Goal: Find specific page/section: Find specific page/section

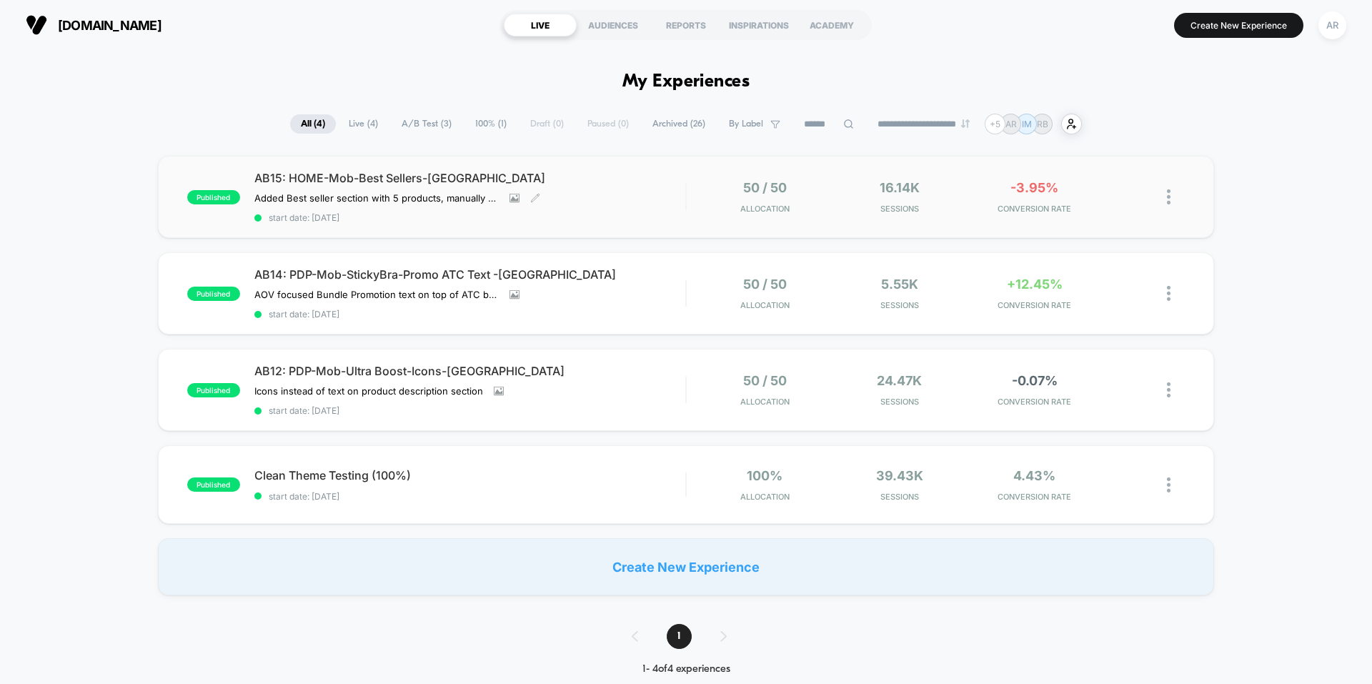
click at [575, 174] on span "AB15: HOME-Mob-Best Sellers-[GEOGRAPHIC_DATA]" at bounding box center [469, 178] width 431 height 14
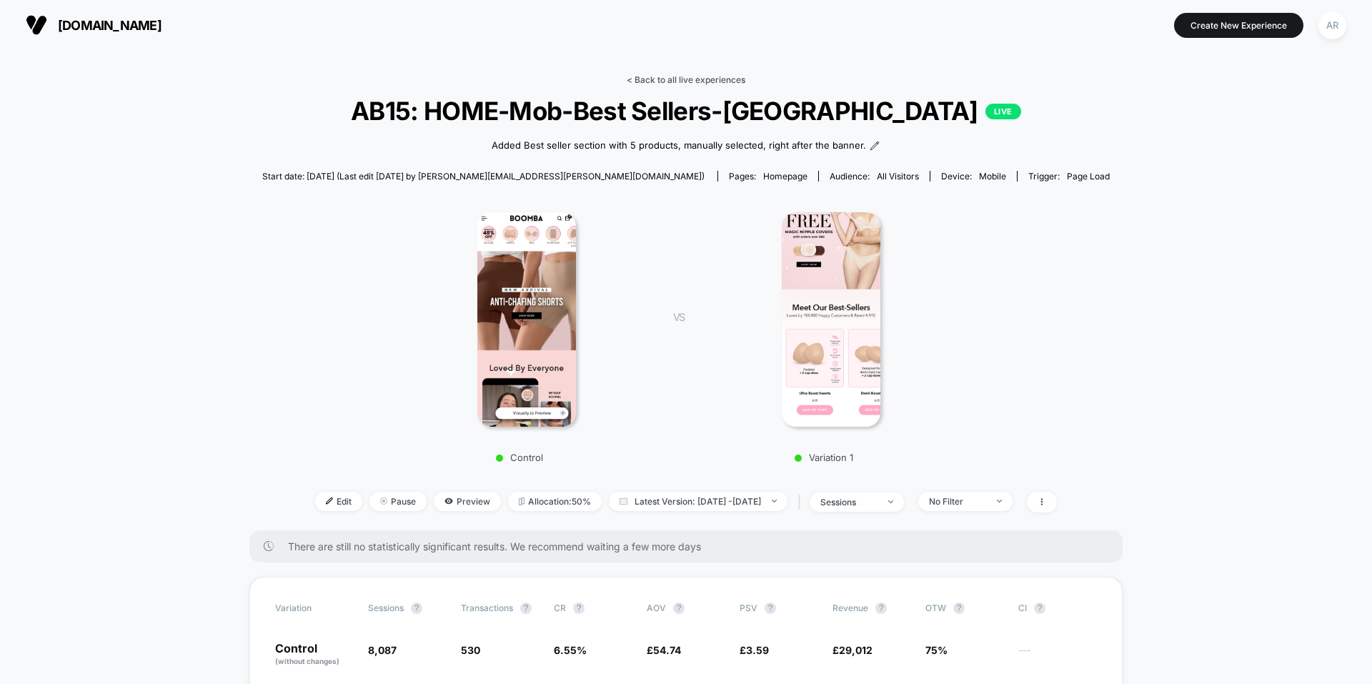
click at [698, 75] on link "< Back to all live experiences" at bounding box center [686, 79] width 119 height 11
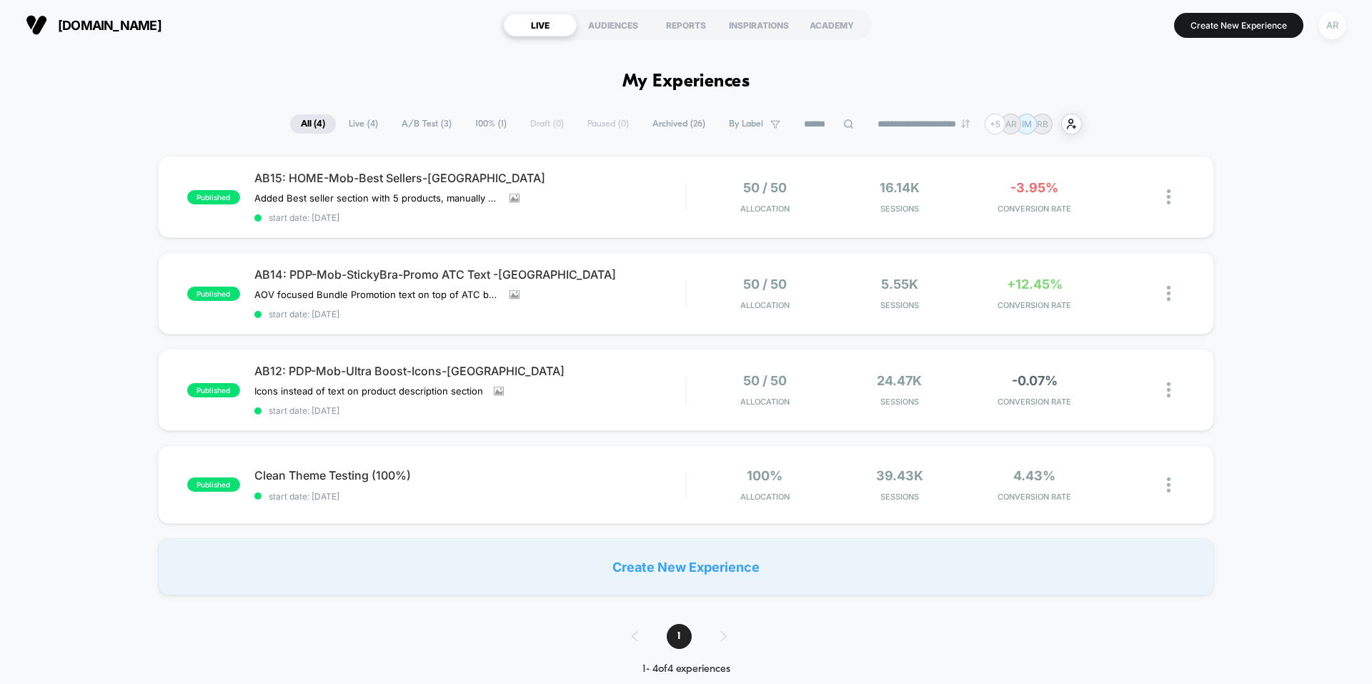
click at [1326, 31] on div "AR" at bounding box center [1333, 25] width 28 height 28
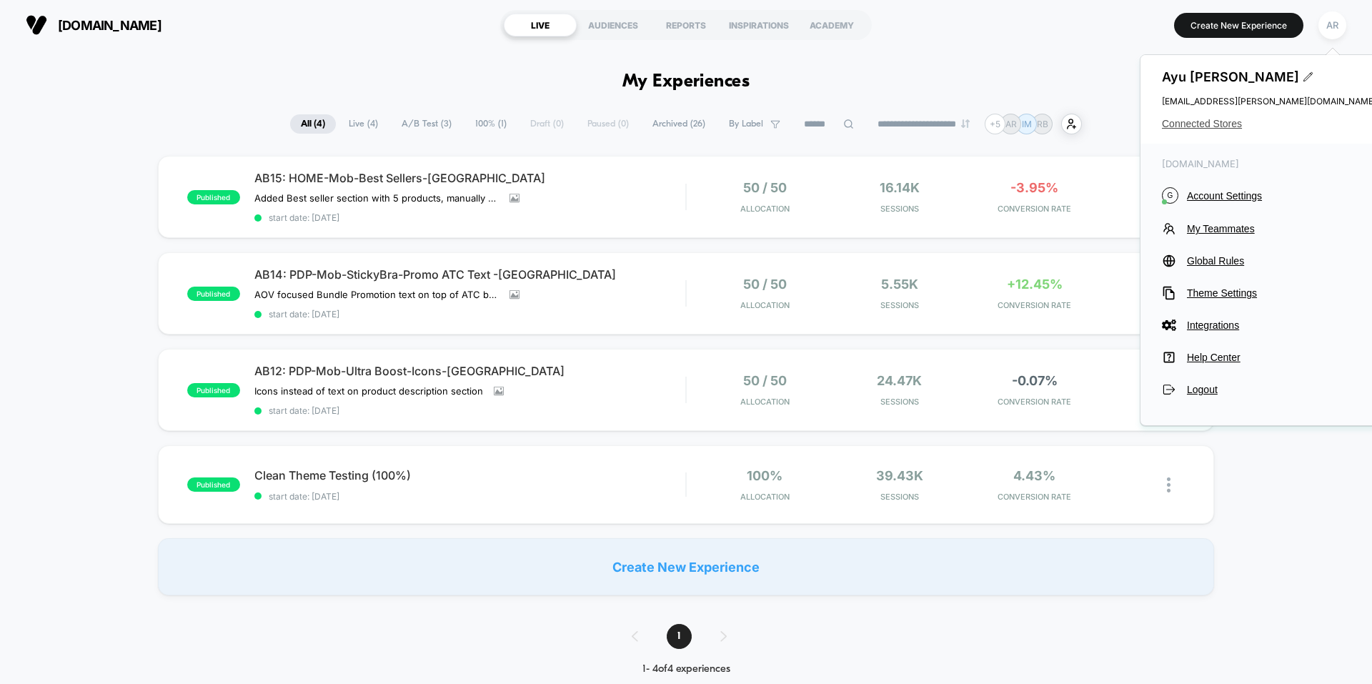
click at [1211, 126] on span "Connected Stores" at bounding box center [1269, 123] width 214 height 11
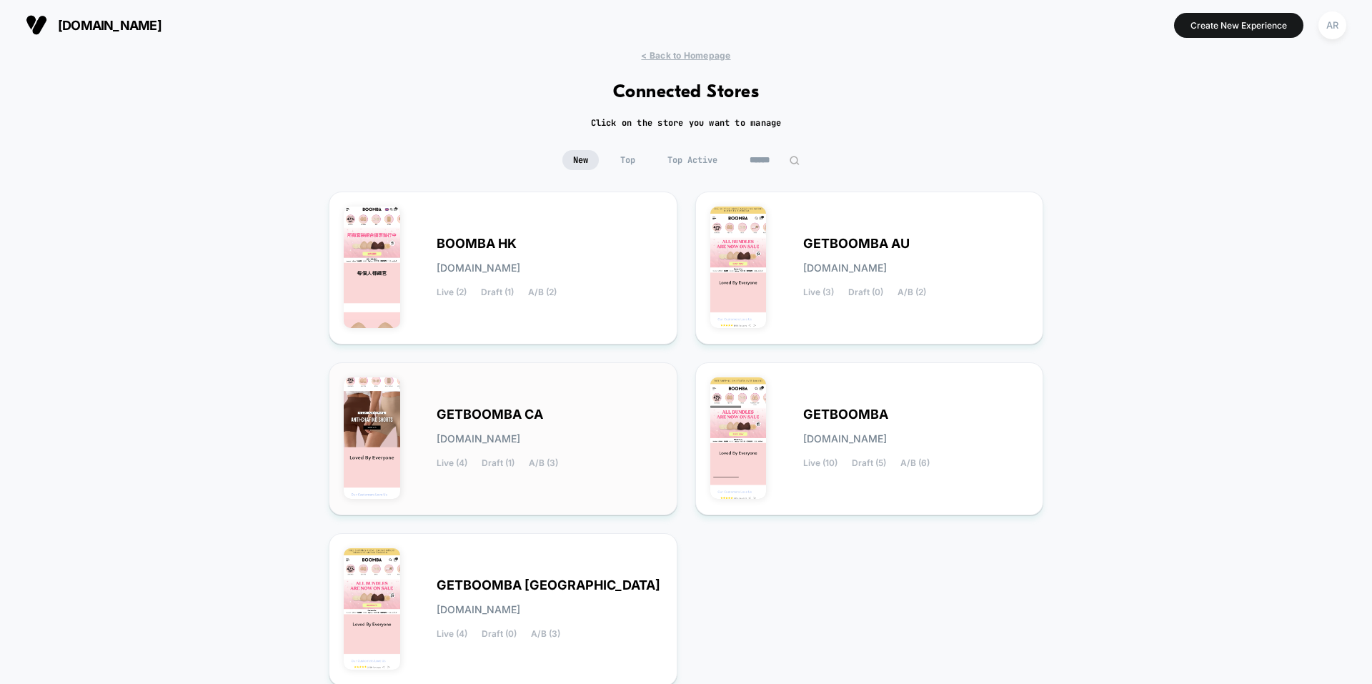
click at [506, 419] on span "GETBOOMBA CA" at bounding box center [490, 415] width 106 height 10
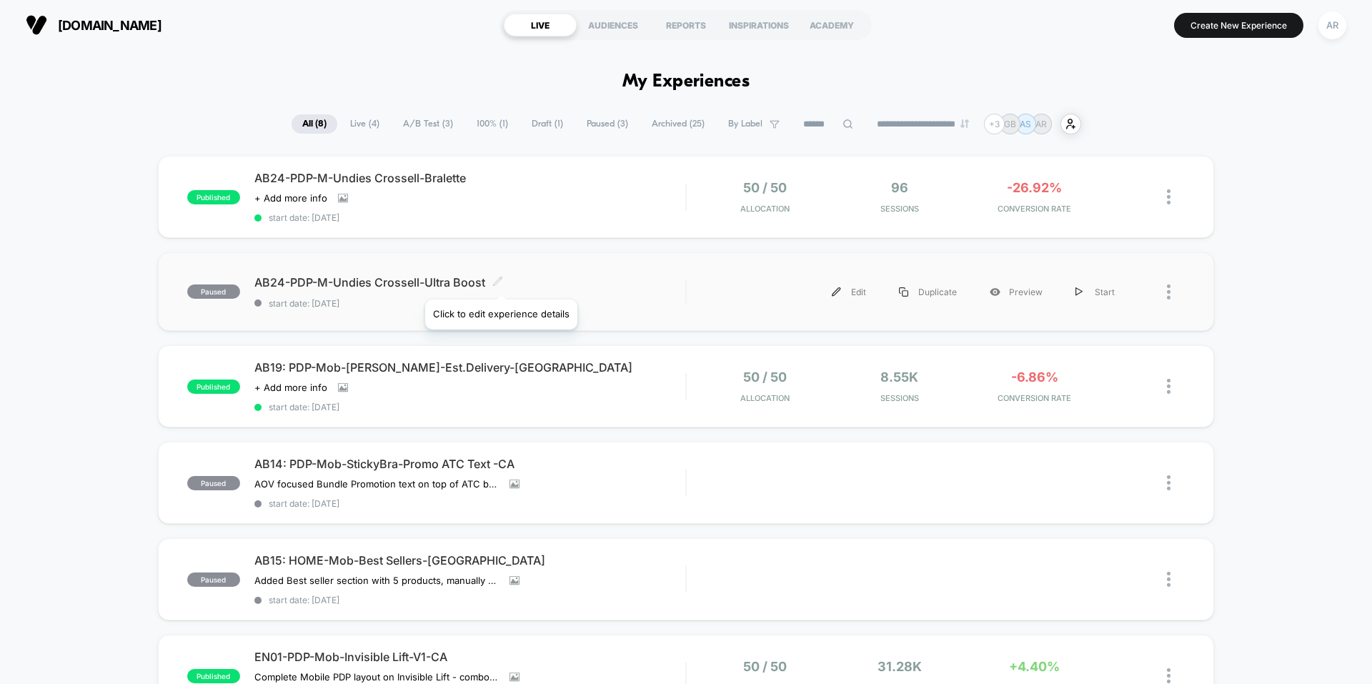
click at [500, 282] on icon at bounding box center [497, 281] width 11 height 11
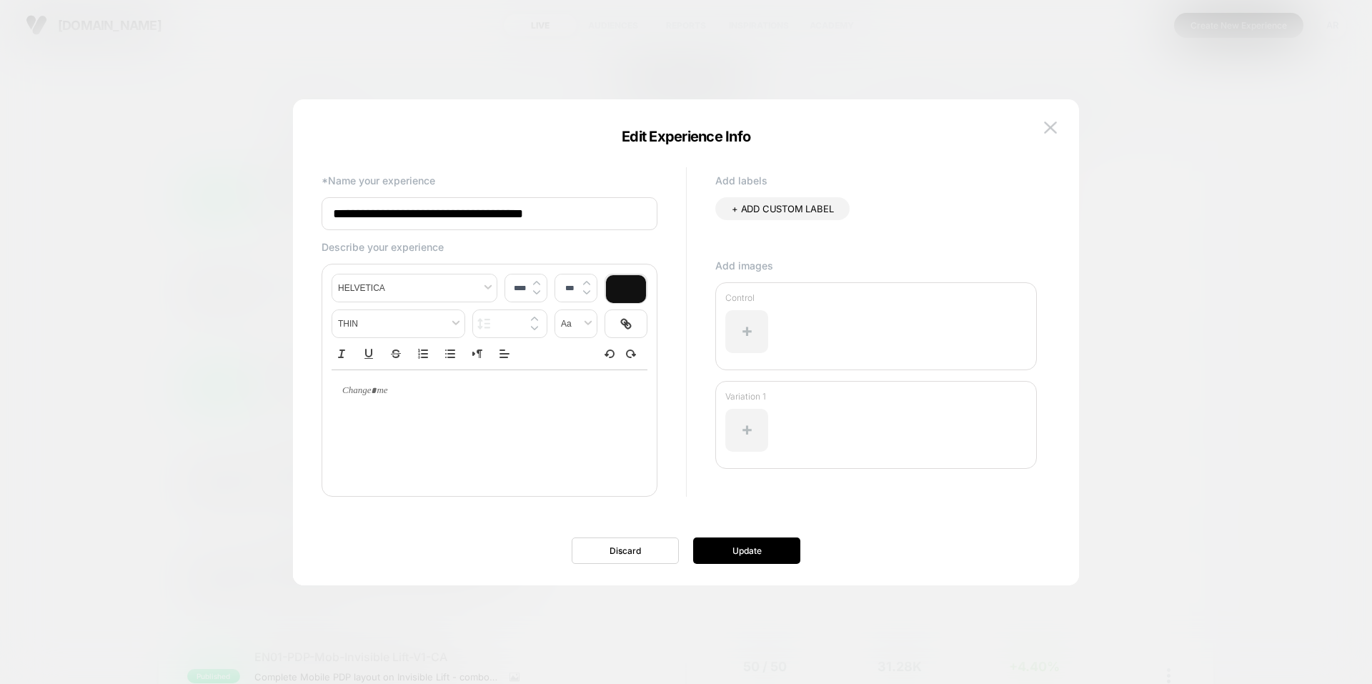
click at [1163, 304] on div at bounding box center [686, 342] width 1372 height 684
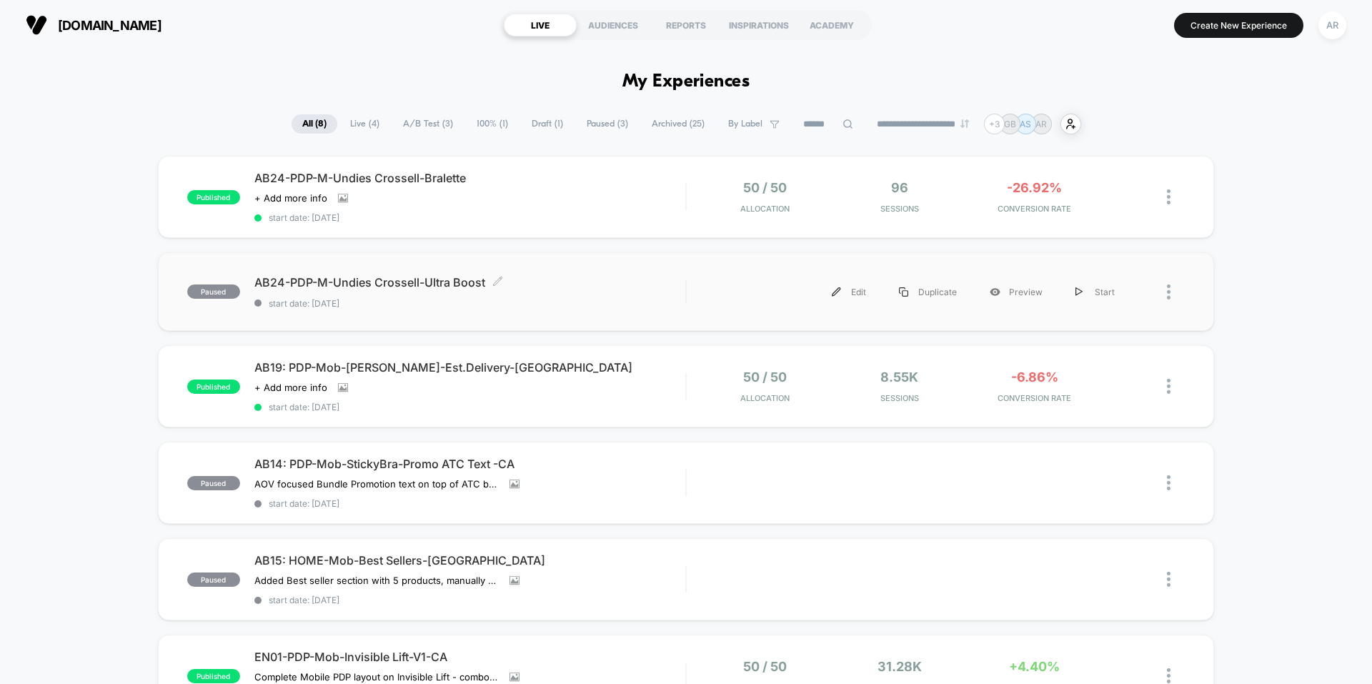
click at [800, 294] on div "Edit Duplicate Preview Start" at bounding box center [916, 292] width 430 height 32
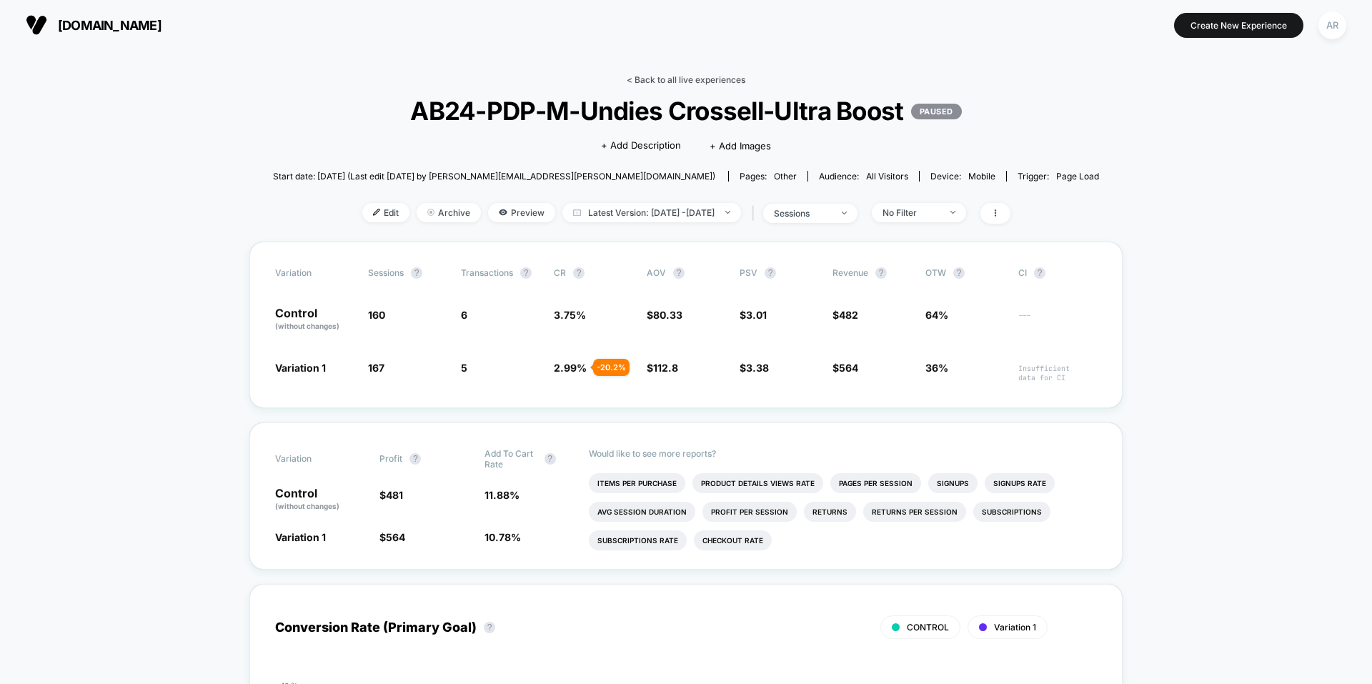
click at [635, 76] on link "< Back to all live experiences" at bounding box center [686, 79] width 119 height 11
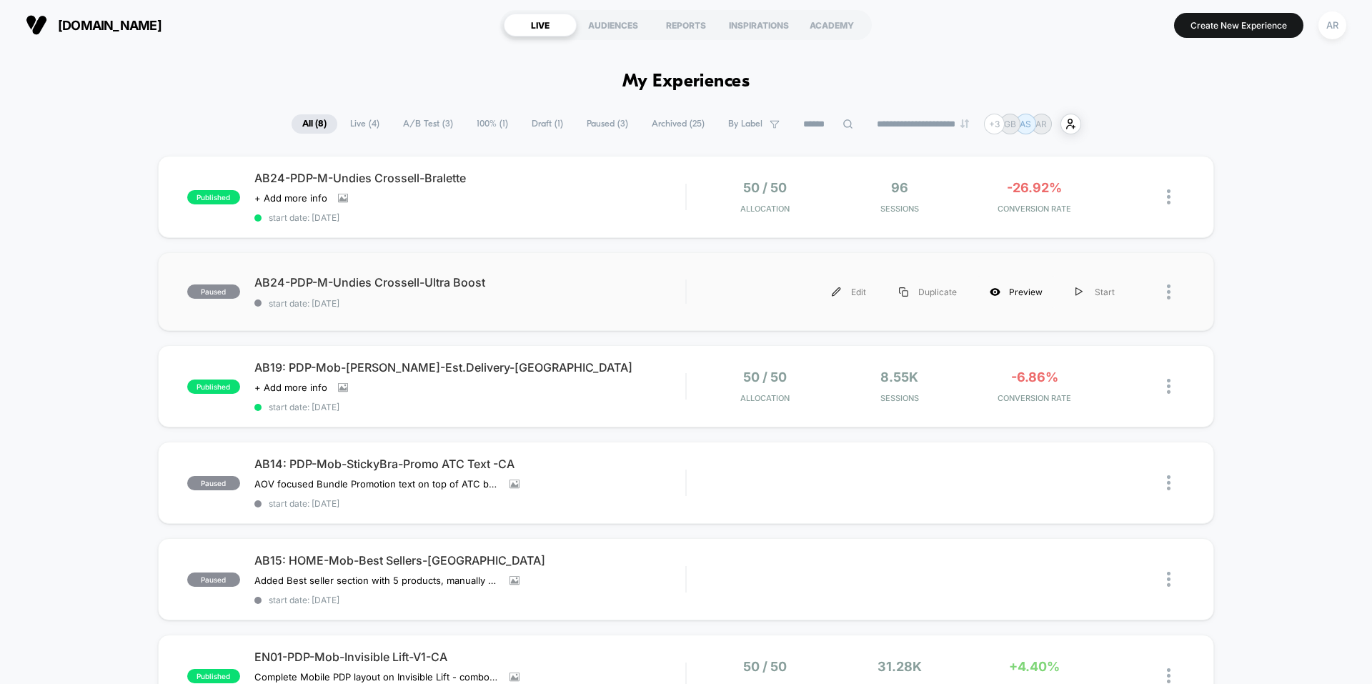
click at [999, 293] on icon at bounding box center [995, 292] width 10 height 8
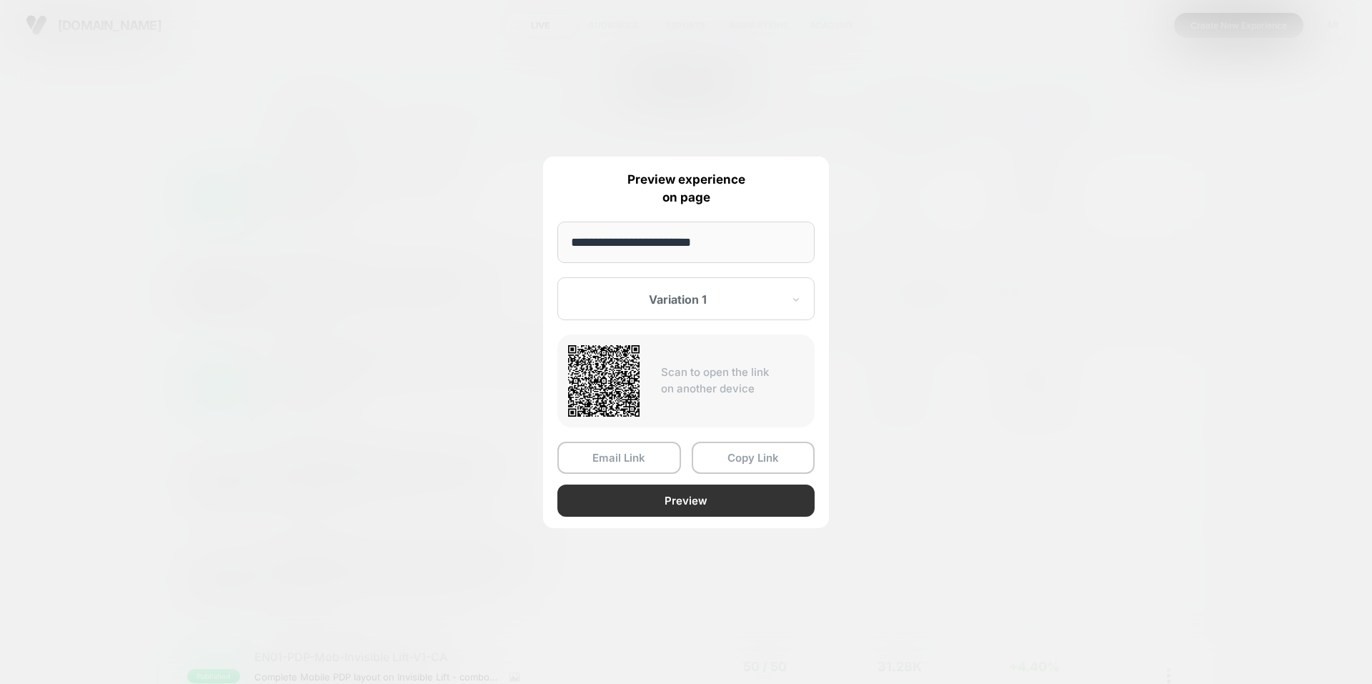
click at [651, 502] on button "Preview" at bounding box center [685, 501] width 257 height 32
